Goal: Transaction & Acquisition: Obtain resource

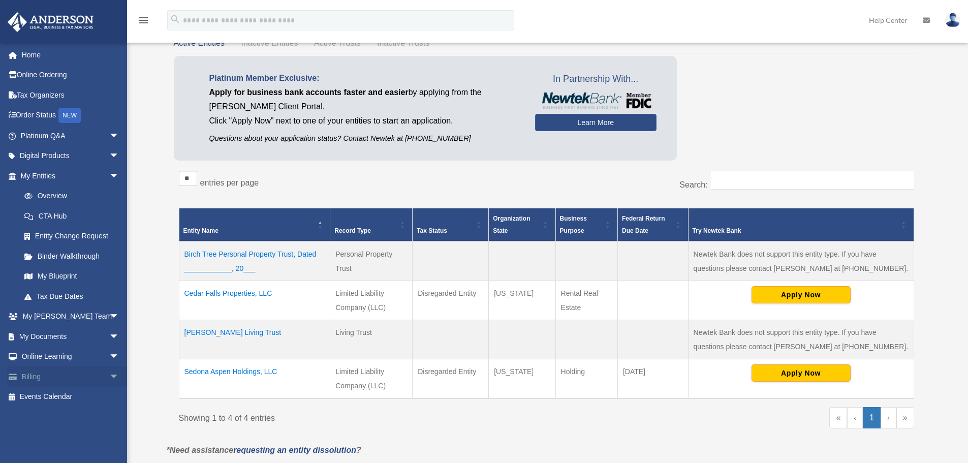
scroll to position [102, 0]
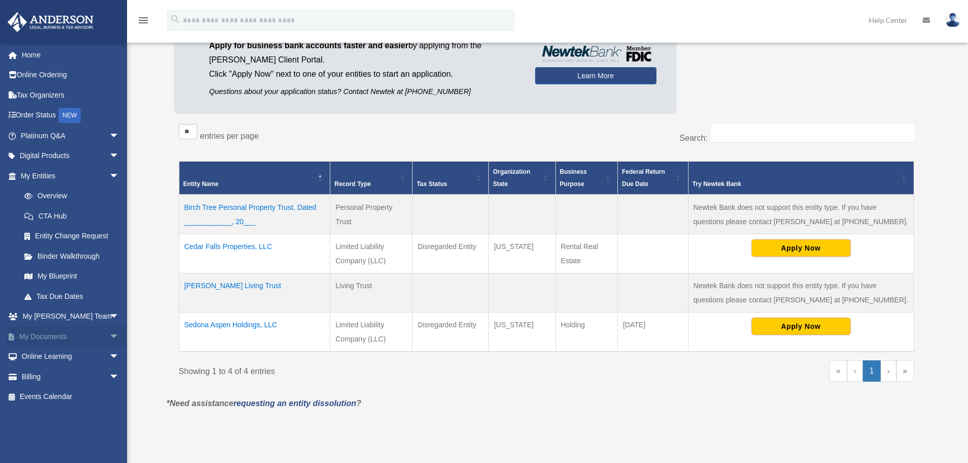
click at [109, 336] on span "arrow_drop_down" at bounding box center [119, 336] width 20 height 21
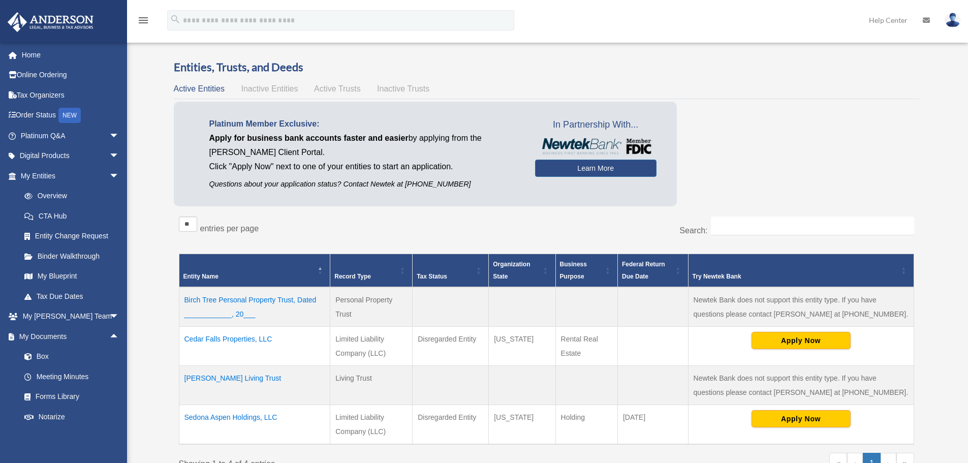
scroll to position [0, 0]
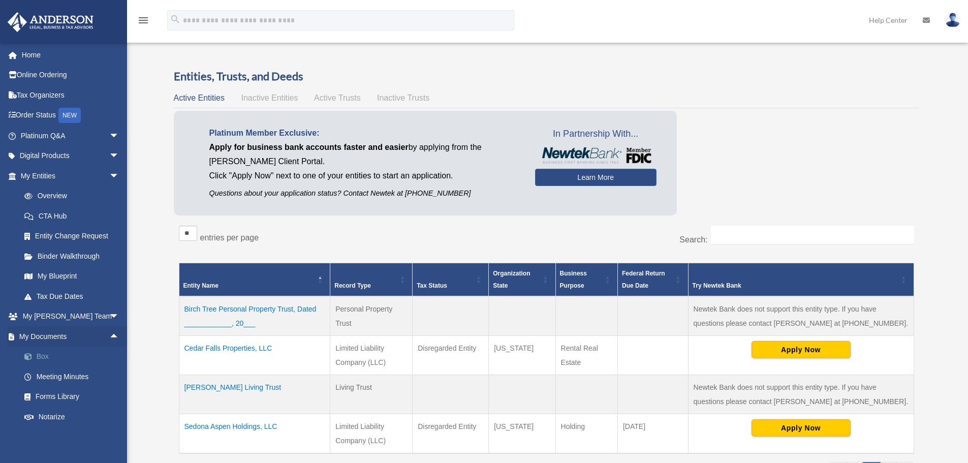
click at [47, 355] on link "Box" at bounding box center [74, 356] width 120 height 20
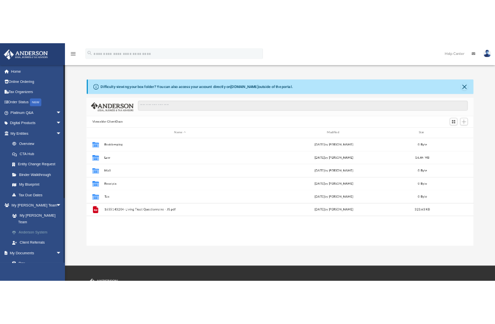
scroll to position [224, 749]
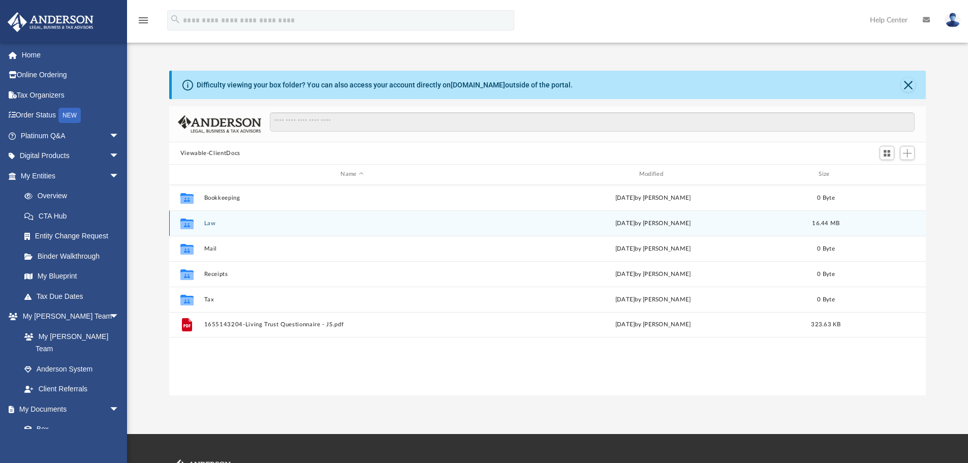
click at [209, 223] on button "Law" at bounding box center [352, 223] width 296 height 7
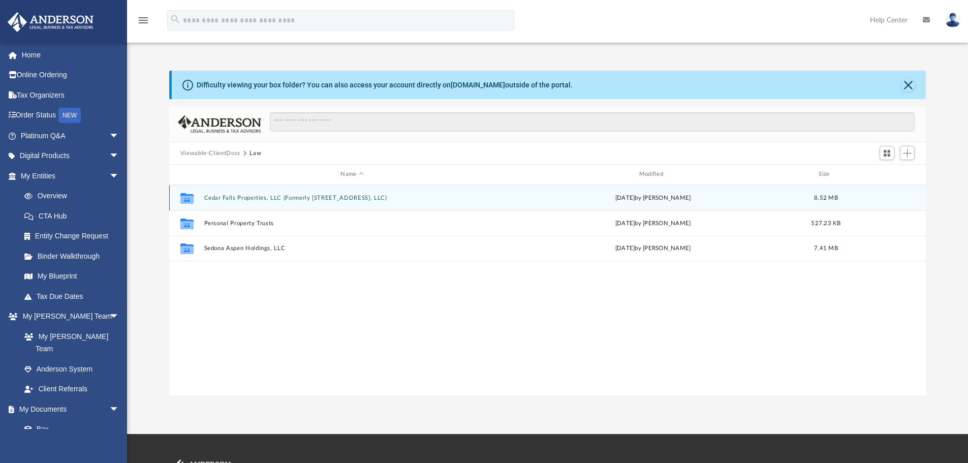
click at [267, 197] on button "Cedar Falls Properties, LLC (Formerly 28399 Pike Drive, LLC)" at bounding box center [352, 198] width 296 height 7
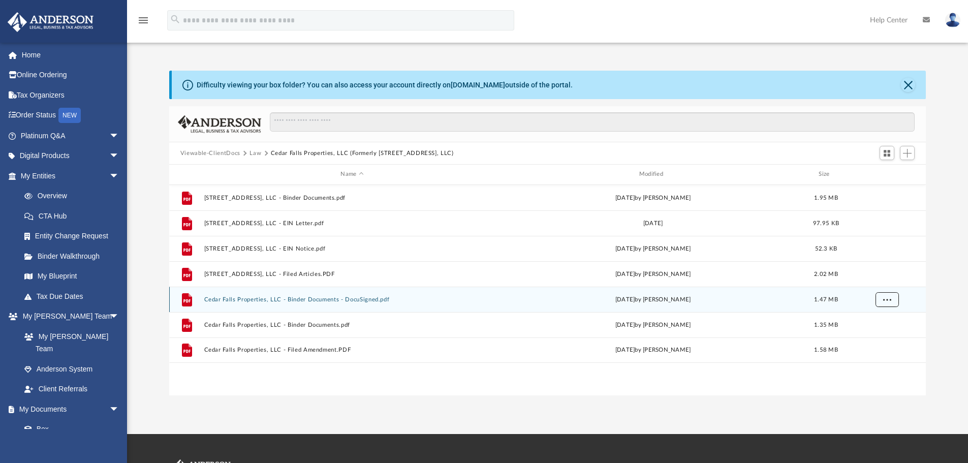
click at [881, 298] on button "More options" at bounding box center [886, 299] width 23 height 15
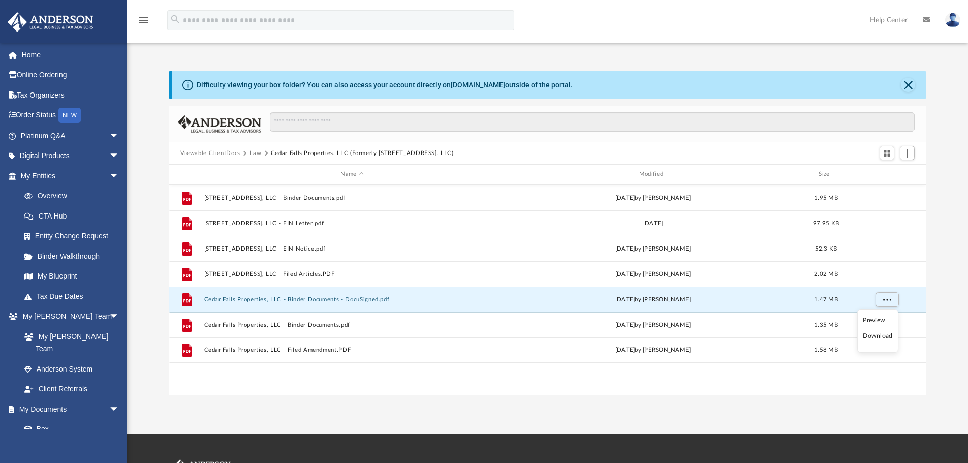
click at [874, 336] on li "Download" at bounding box center [877, 336] width 29 height 11
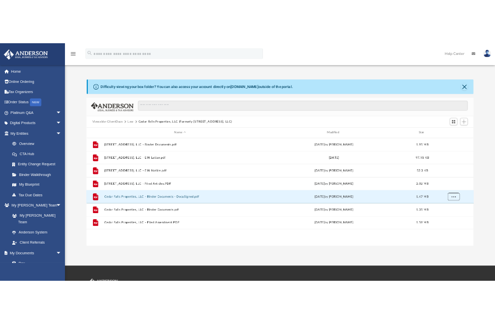
scroll to position [224, 324]
